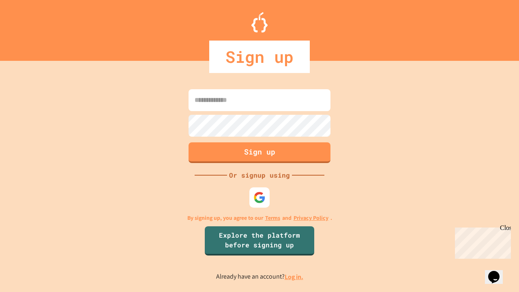
click at [295, 277] on link "Log in." at bounding box center [294, 277] width 19 height 9
